Goal: Task Accomplishment & Management: Complete application form

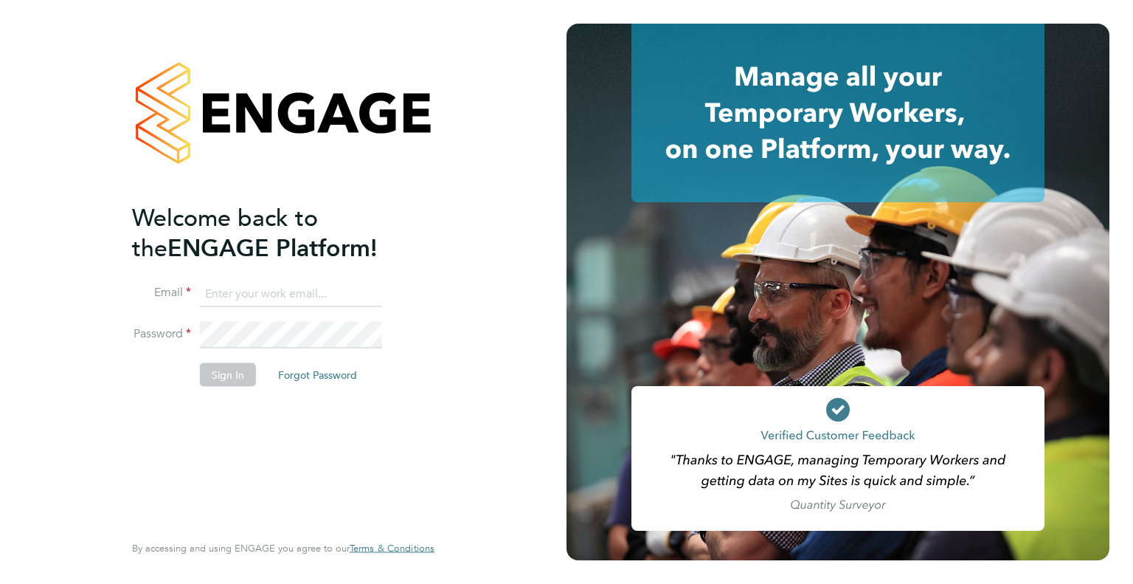
type input "james.rake1716@gmail.com"
click at [226, 374] on button "Sign In" at bounding box center [228, 374] width 56 height 24
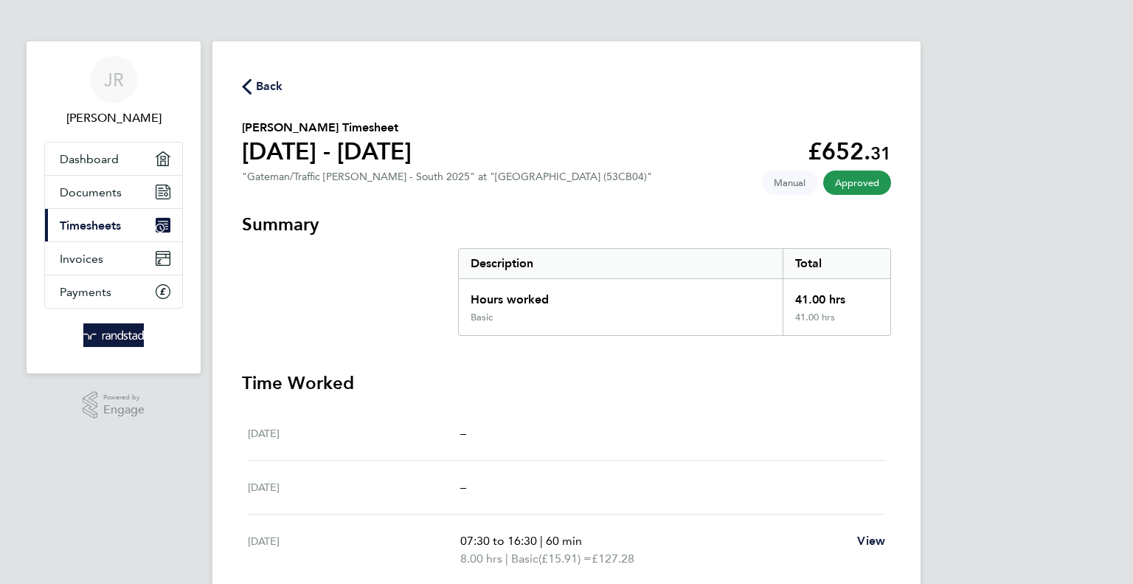
click at [110, 221] on span "Timesheets" at bounding box center [90, 225] width 61 height 14
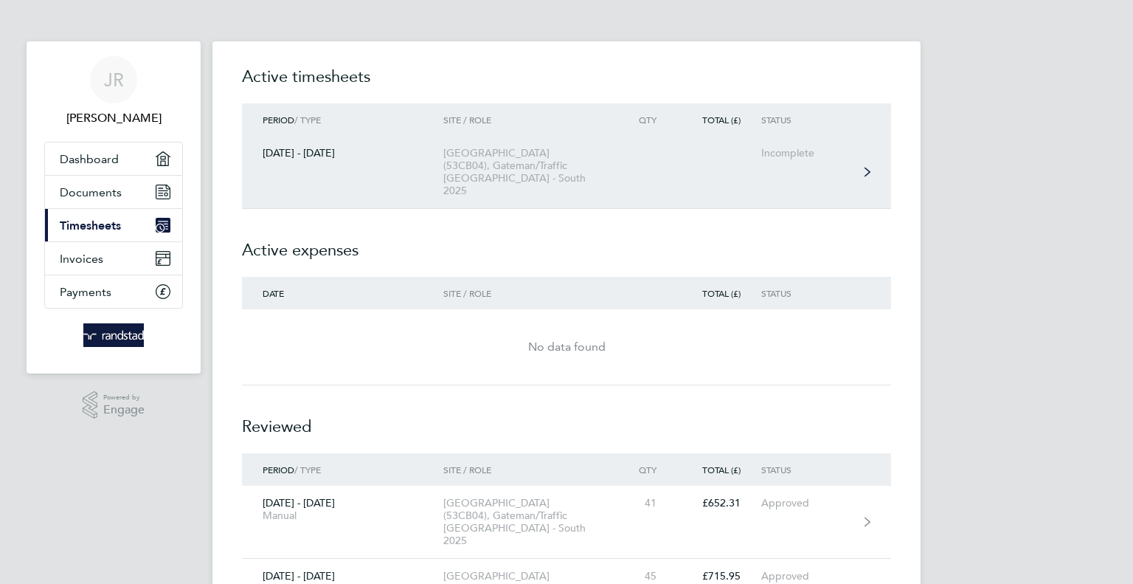
click at [454, 162] on div "[GEOGRAPHIC_DATA] (53CB04), Gateman/Traffic [GEOGRAPHIC_DATA] - South 2025" at bounding box center [527, 172] width 169 height 50
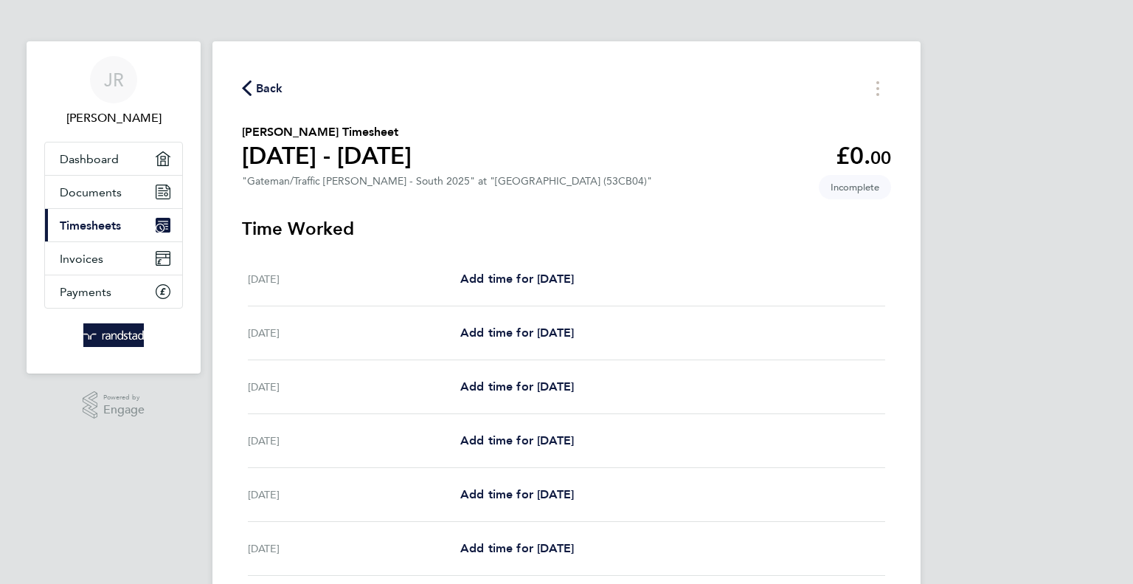
click at [1107, 224] on div "JR [PERSON_NAME] Applications: Dashboard Documents Current page: Timesheets Inv…" at bounding box center [566, 379] width 1133 height 759
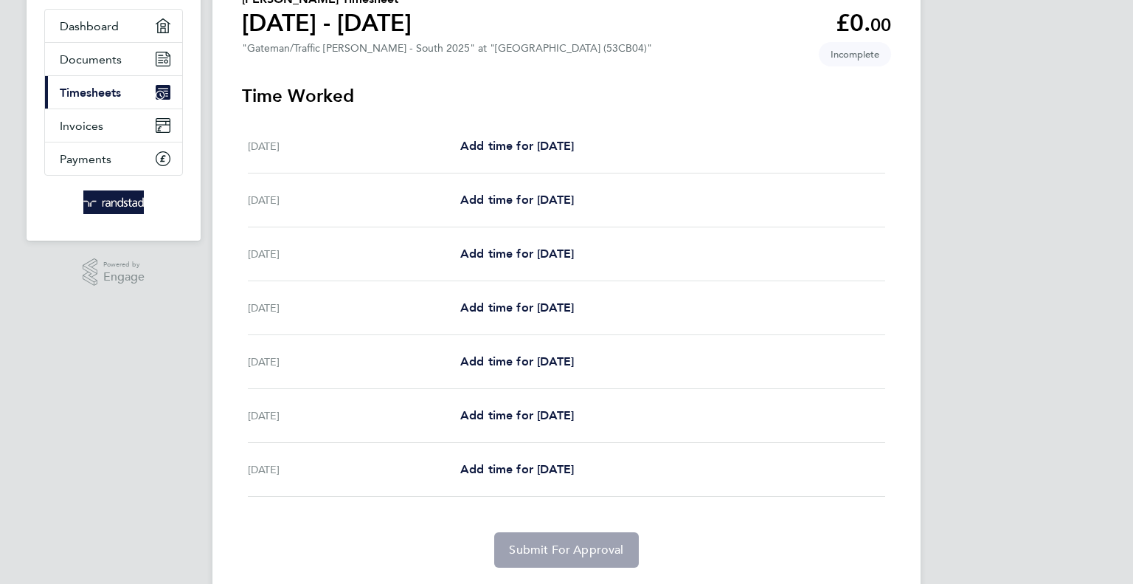
scroll to position [175, 0]
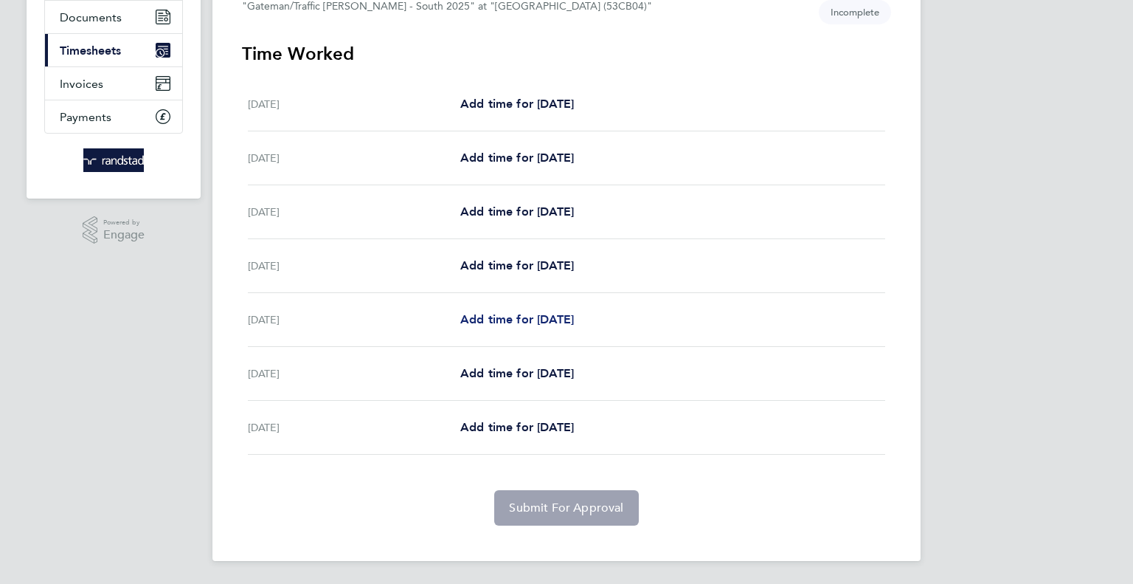
click at [574, 318] on span "Add time for [DATE]" at bounding box center [517, 319] width 114 height 14
select select "60"
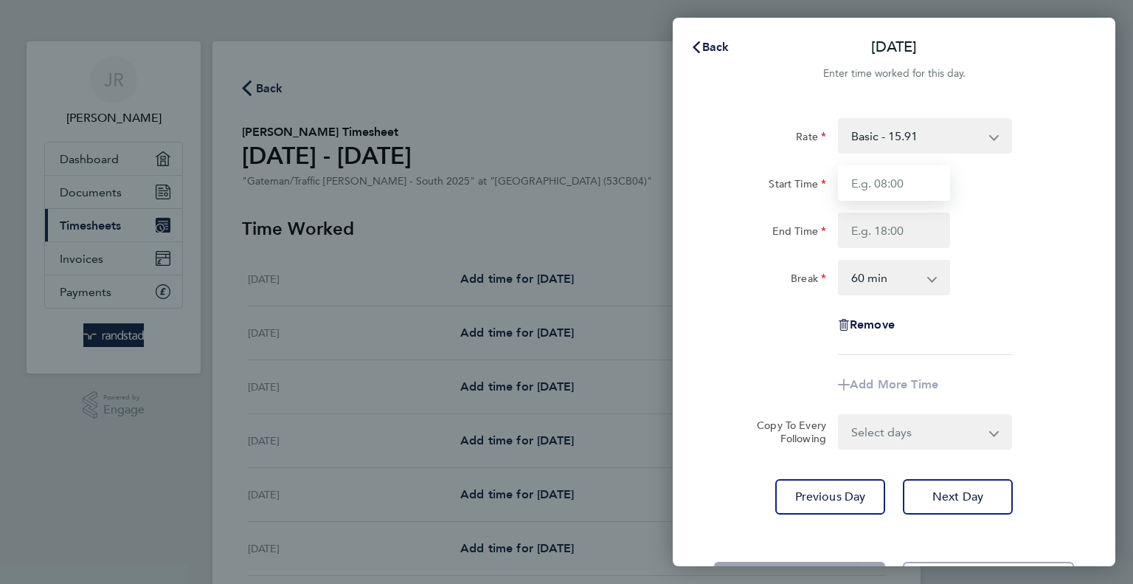
click at [921, 181] on input "Start Time" at bounding box center [894, 182] width 112 height 35
type input "07:30"
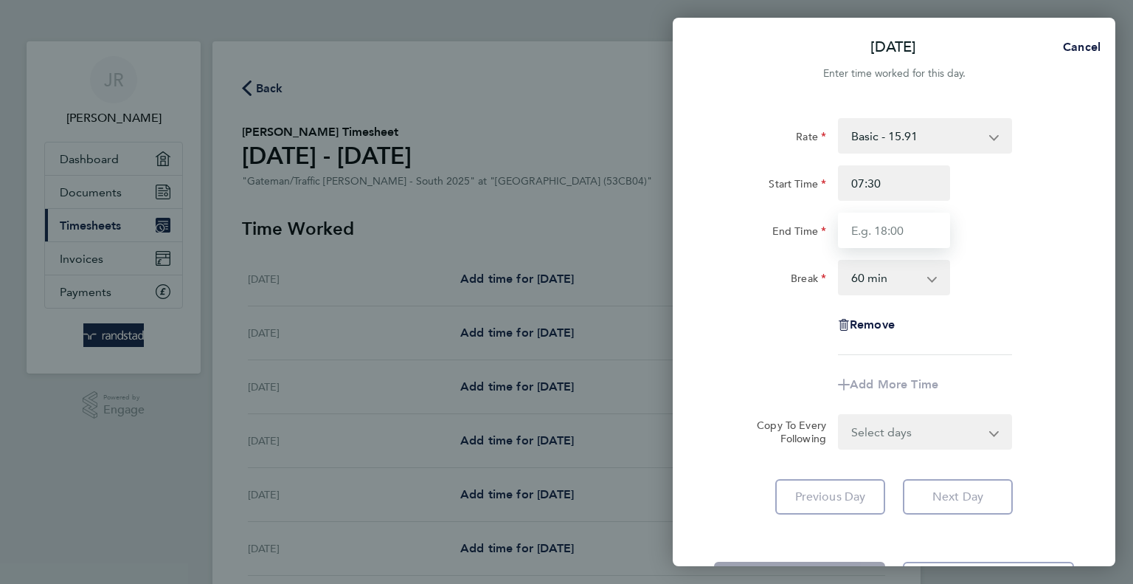
click at [900, 225] on input "End Time" at bounding box center [894, 229] width 112 height 35
type input "16:45"
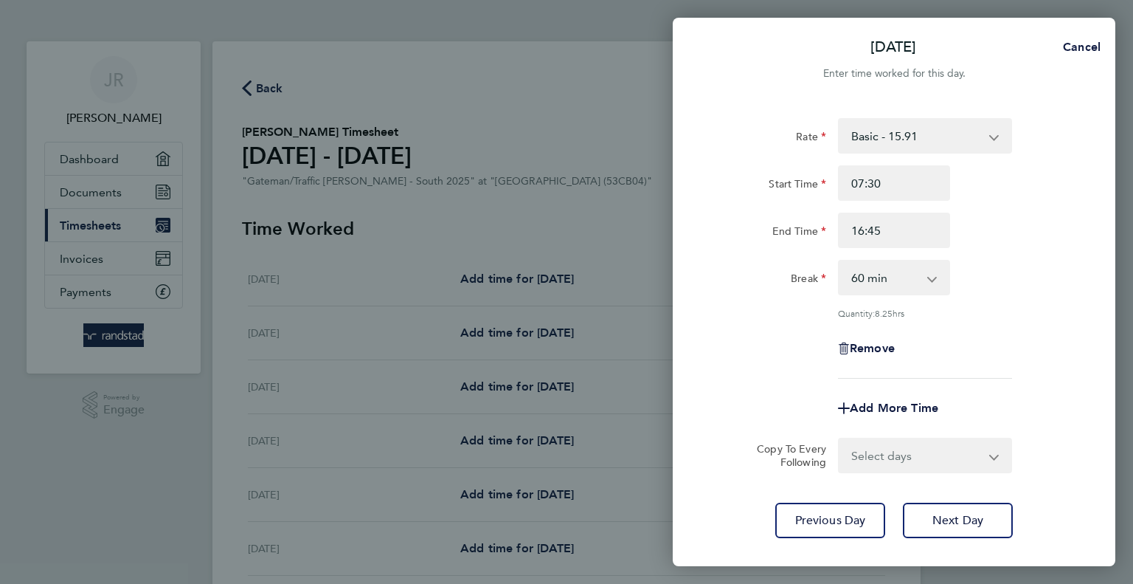
click at [941, 493] on div "Rate Basic - 15.91 Overtime - 23.87 Start Time 07:30 End Time 16:45 Break 0 min…" at bounding box center [894, 327] width 443 height 455
click at [949, 517] on span "Next Day" at bounding box center [957, 520] width 51 height 15
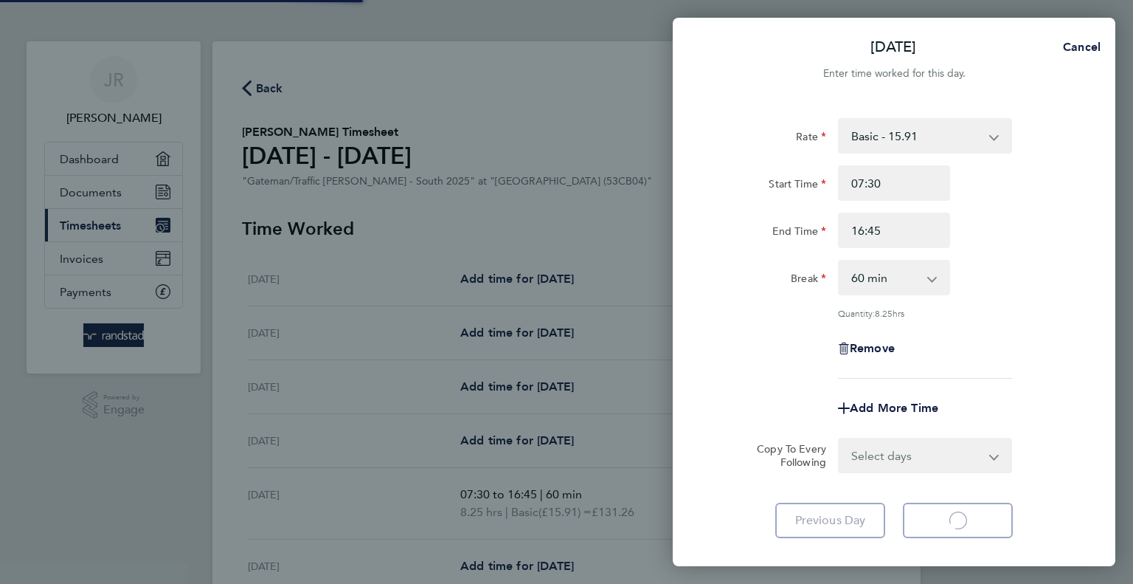
select select "60"
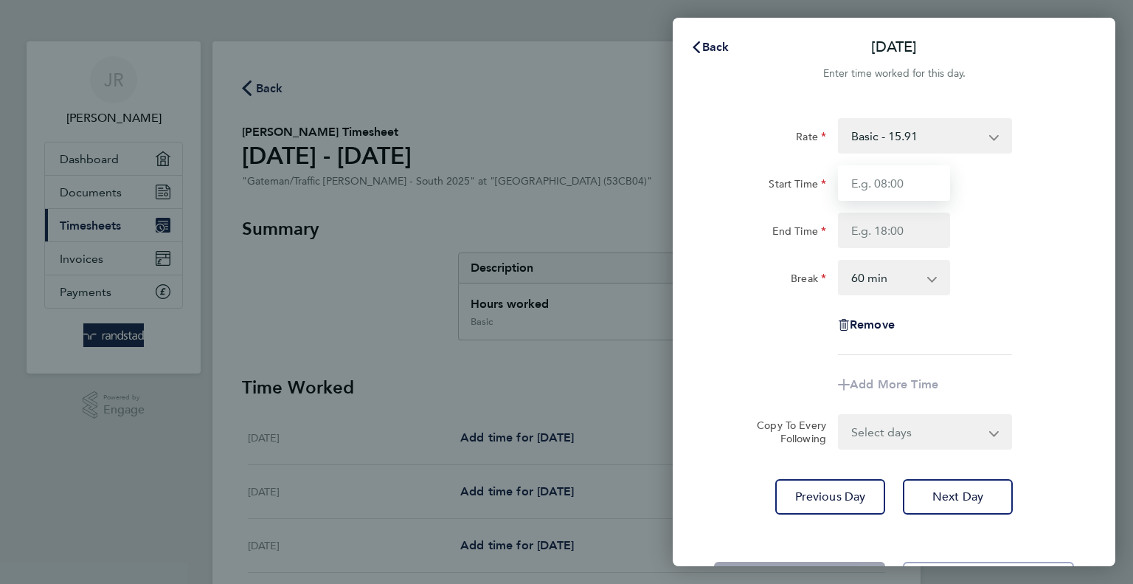
click at [880, 184] on input "Start Time" at bounding box center [894, 182] width 112 height 35
type input "07:30"
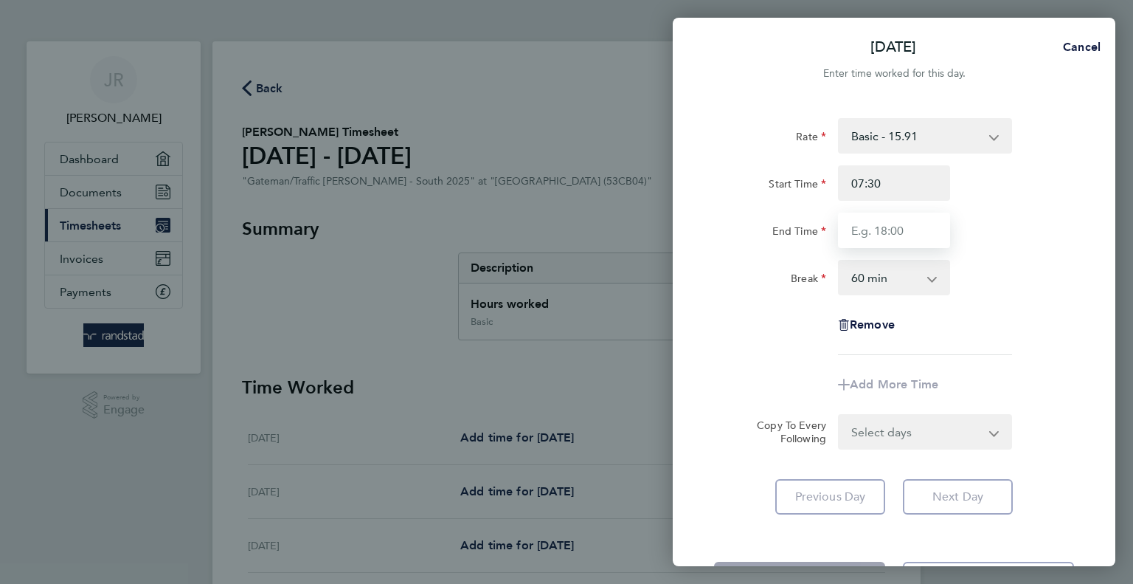
click at [892, 232] on input "End Time" at bounding box center [894, 229] width 112 height 35
type input "16:30"
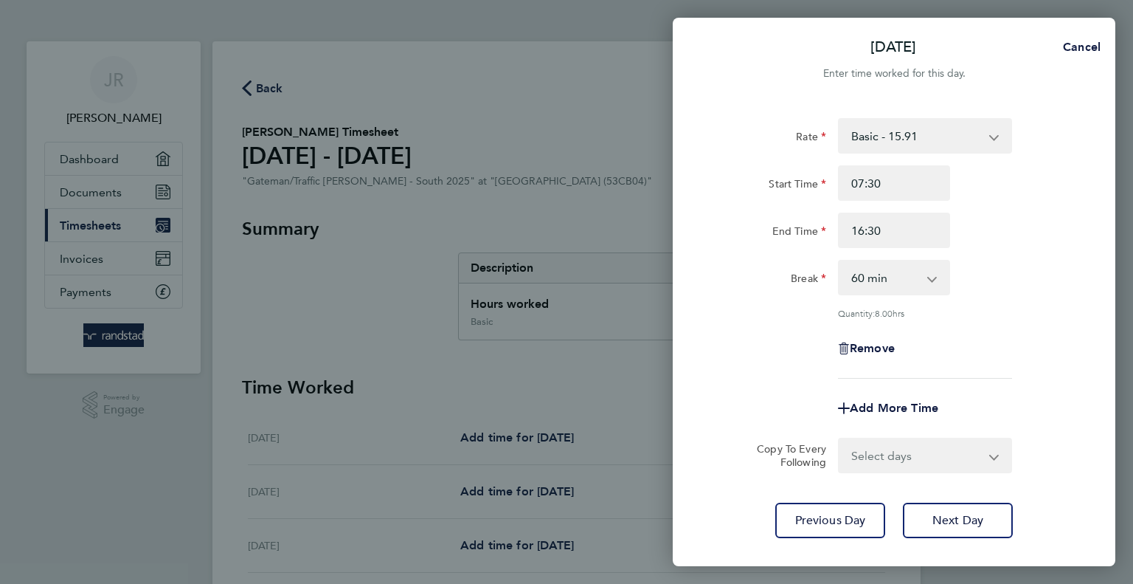
click at [959, 492] on div "Rate Basic - 15.91 Overtime - 23.87 Start Time 07:30 End Time 16:30 Break 0 min…" at bounding box center [894, 327] width 443 height 455
click at [961, 515] on span "Next Day" at bounding box center [957, 520] width 51 height 15
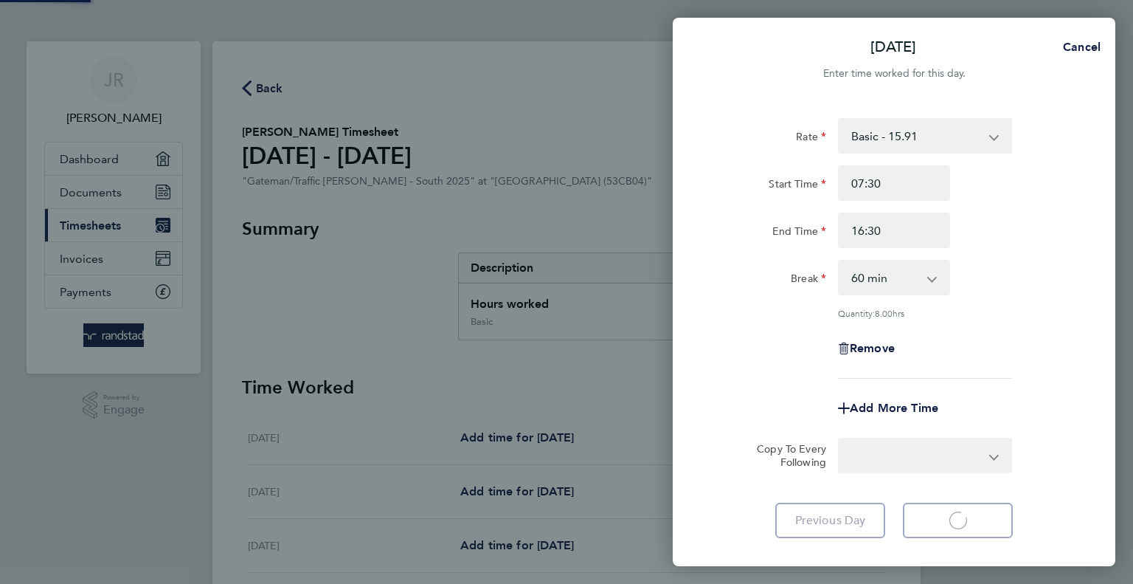
select select "60"
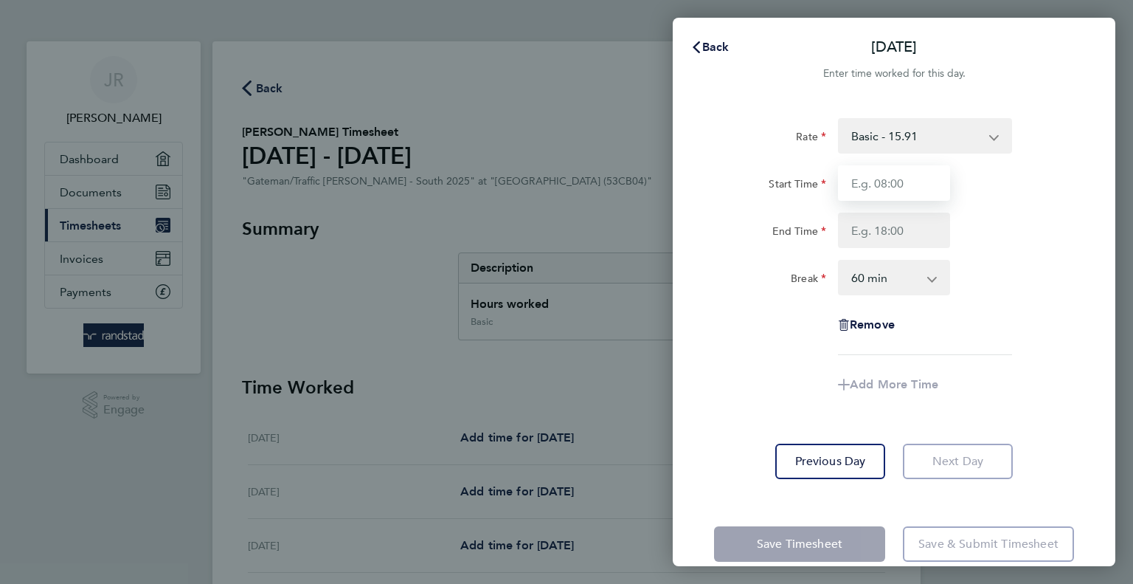
click at [883, 176] on input "Start Time" at bounding box center [894, 182] width 112 height 35
type input "07:30"
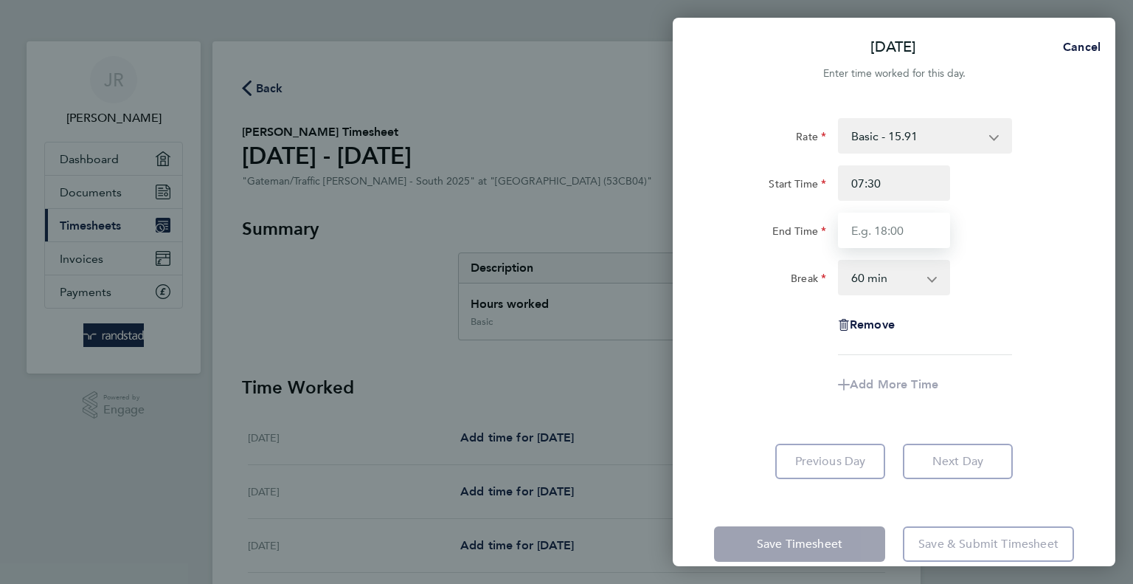
click at [903, 234] on input "End Time" at bounding box center [894, 229] width 112 height 35
type input "15:30"
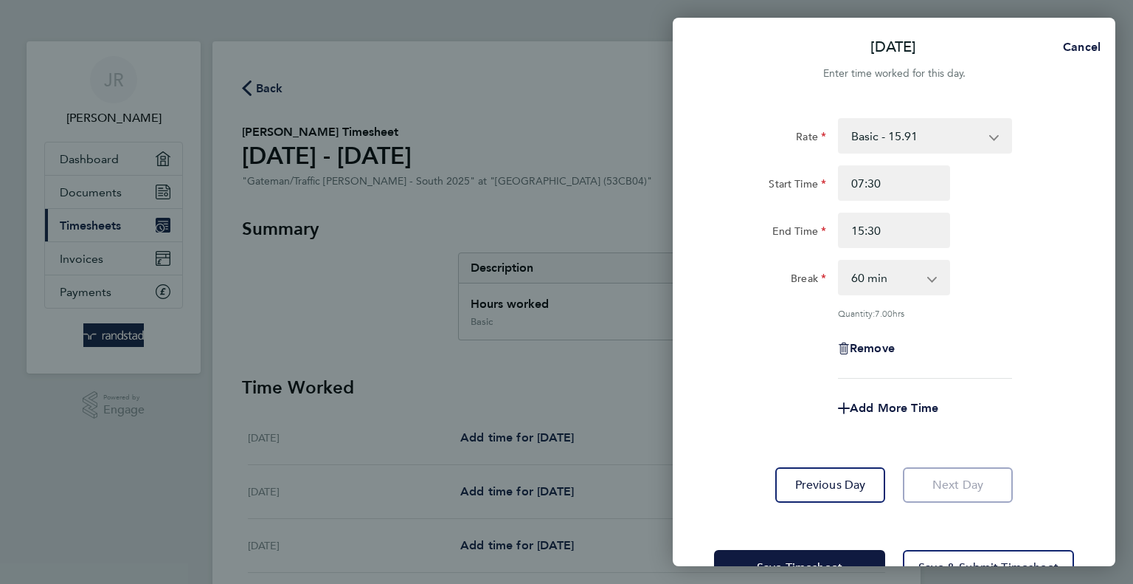
click at [956, 459] on div "Rate Basic - 15.91 Overtime - 23.87 Start Time 07:30 End Time 15:30 Break 0 min…" at bounding box center [894, 310] width 443 height 420
click at [957, 469] on app-form-button "Next Day" at bounding box center [953, 484] width 119 height 35
click at [836, 551] on button "Save Timesheet" at bounding box center [799, 567] width 171 height 35
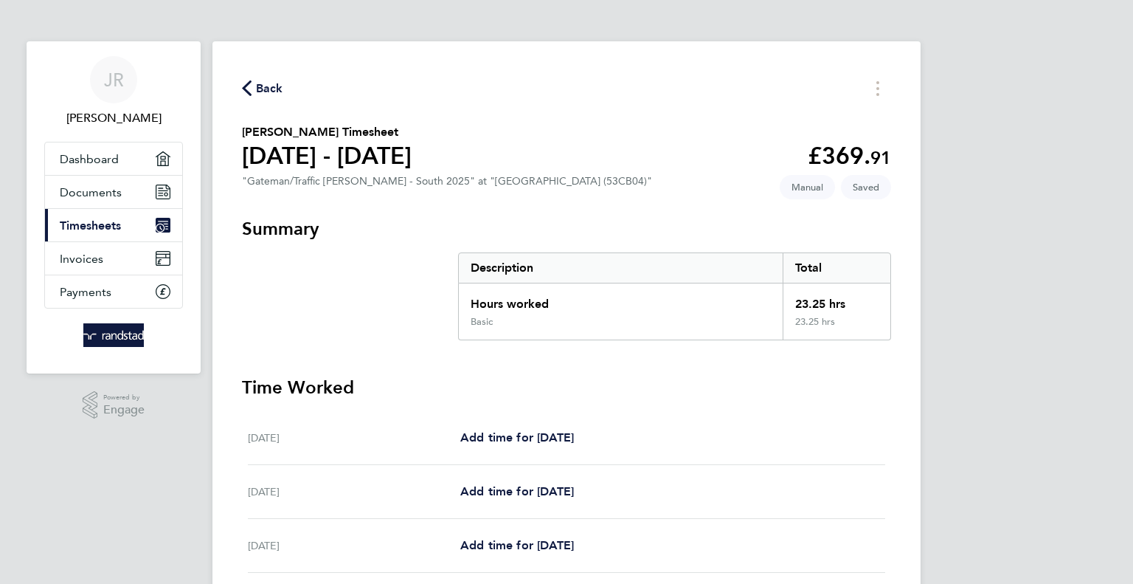
click at [857, 450] on div "[DATE] Add time for [DATE] Add time for [DATE]" at bounding box center [566, 438] width 637 height 54
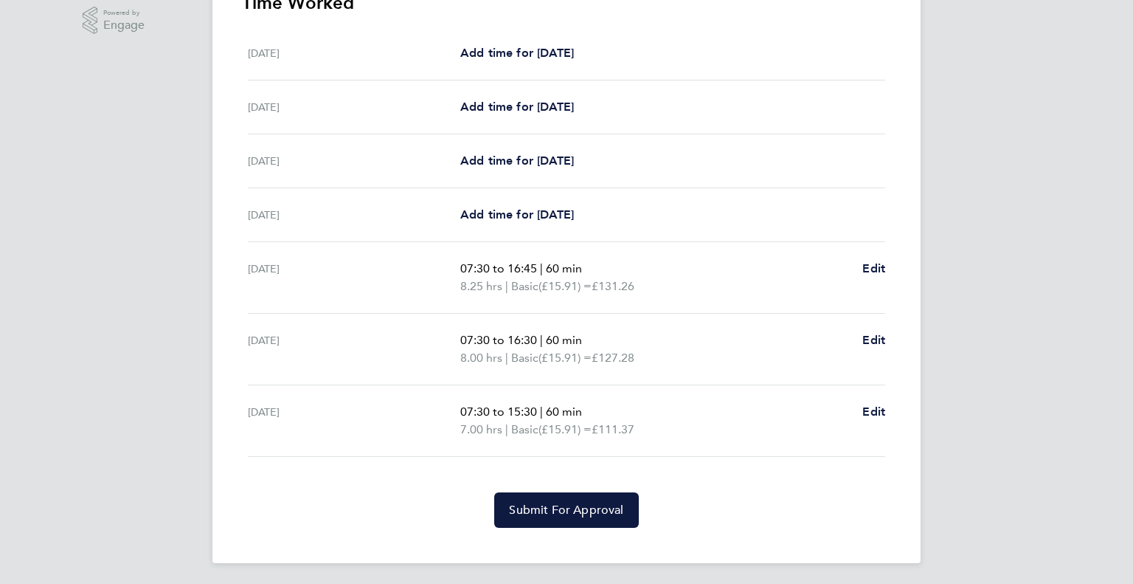
scroll to position [387, 0]
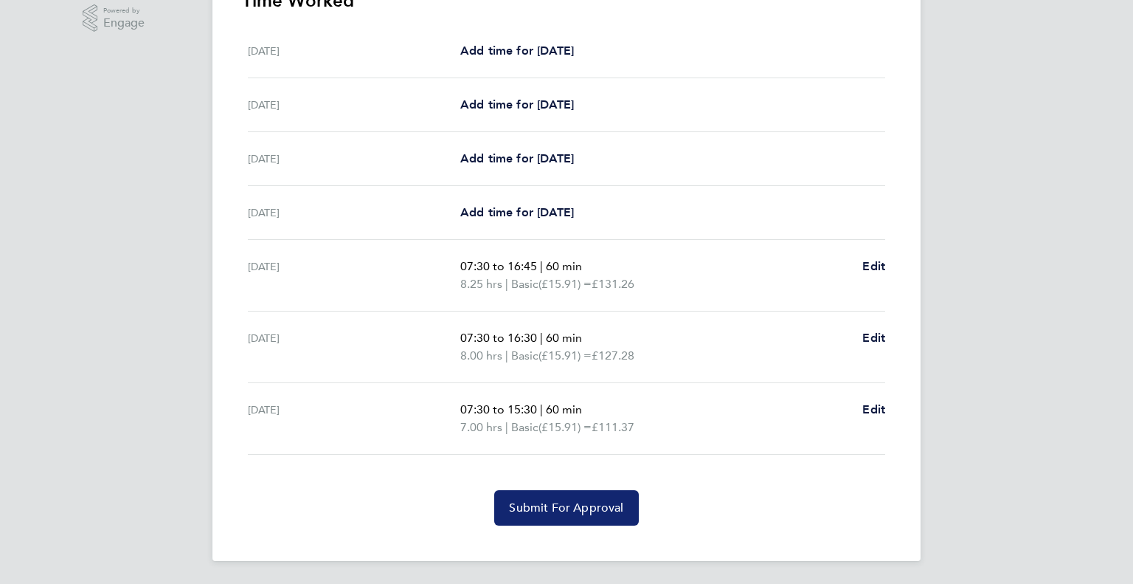
click at [617, 515] on button "Submit For Approval" at bounding box center [566, 507] width 144 height 35
